Goal: Find specific page/section: Find specific page/section

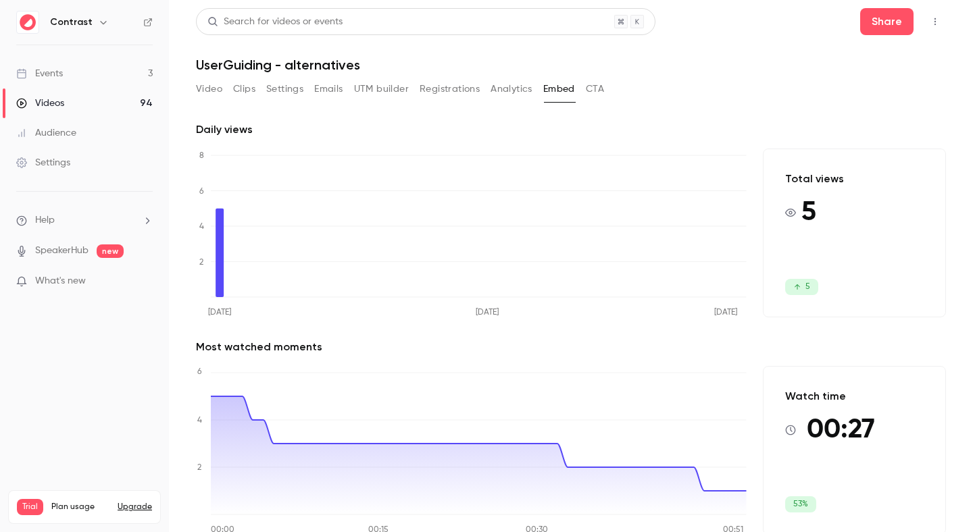
click at [119, 69] on link "Events 3" at bounding box center [84, 74] width 169 height 30
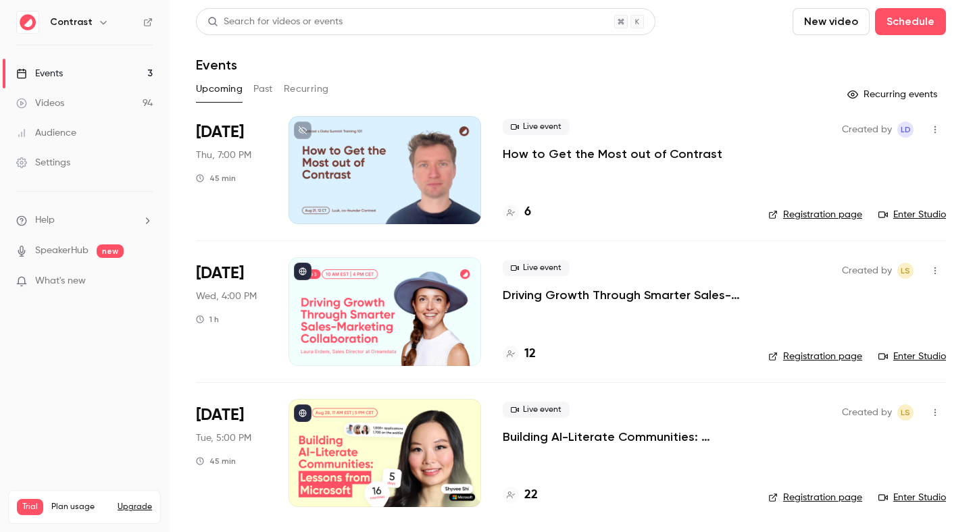
click at [315, 90] on button "Recurring" at bounding box center [306, 89] width 45 height 22
